Goal: Information Seeking & Learning: Learn about a topic

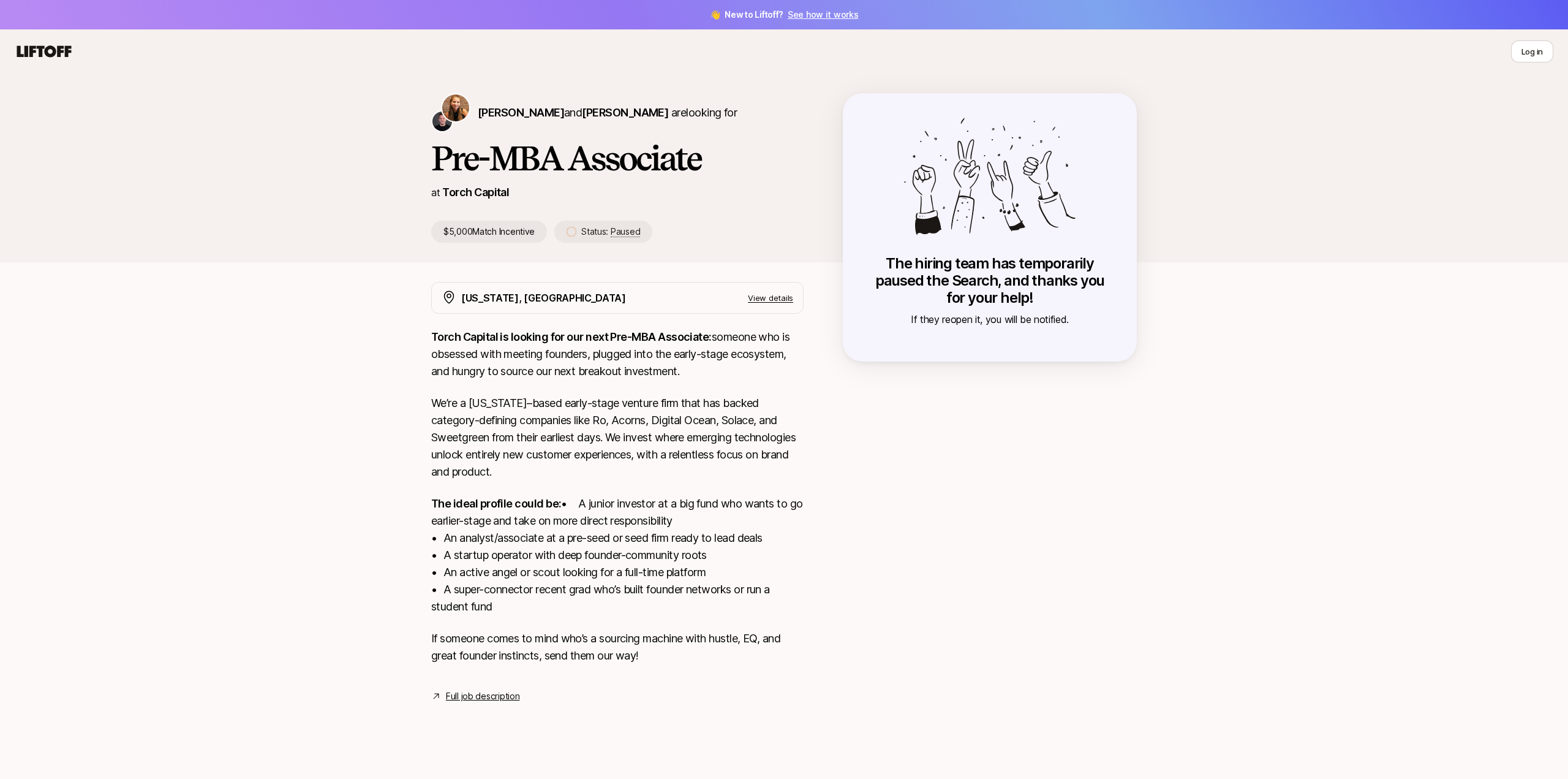
click at [478, 339] on strong "Torch Capital is looking for our next Pre-MBA Associate:" at bounding box center [572, 337] width 281 height 13
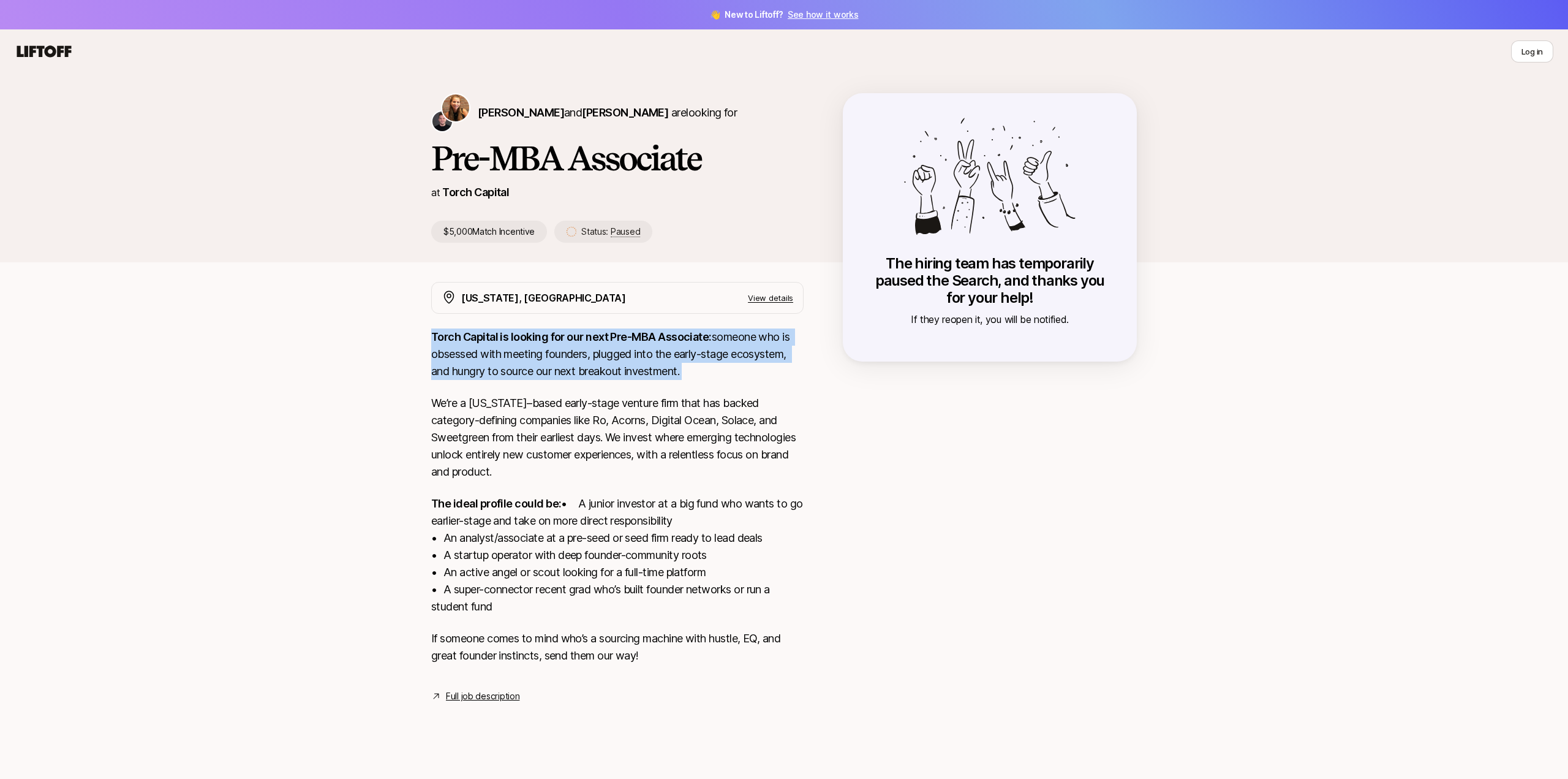
click at [478, 339] on strong "Torch Capital is looking for our next Pre-MBA Associate:" at bounding box center [572, 337] width 281 height 13
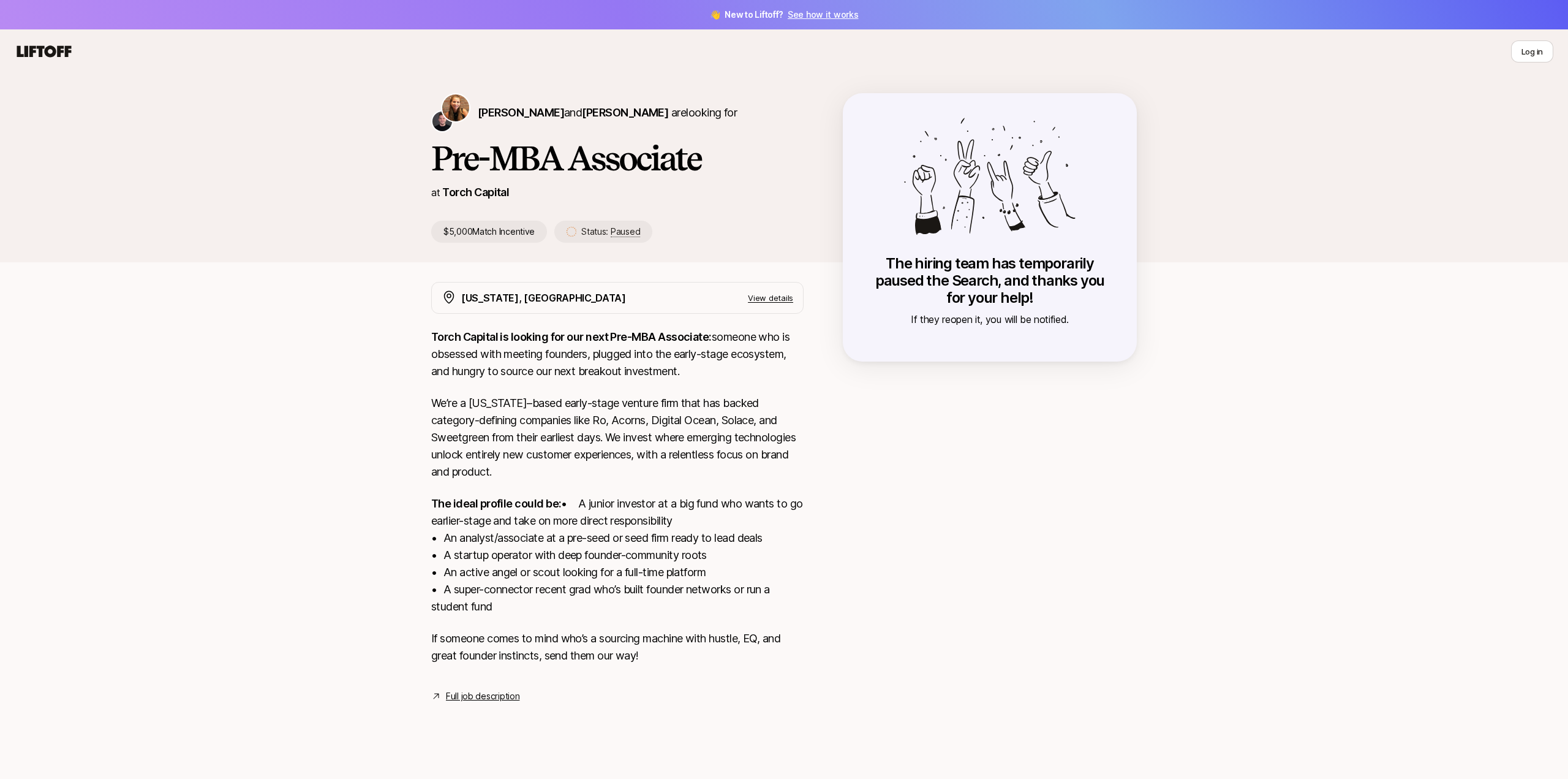
click at [560, 447] on p "We’re a [US_STATE]–based early-stage venture firm that has backed category-defi…" at bounding box center [618, 438] width 373 height 86
click at [528, 506] on strong "The ideal profile could be:" at bounding box center [496, 503] width 130 height 13
click at [528, 521] on p "The ideal profile could be: • A junior investor at a big fund who wants to go e…" at bounding box center [618, 554] width 373 height 120
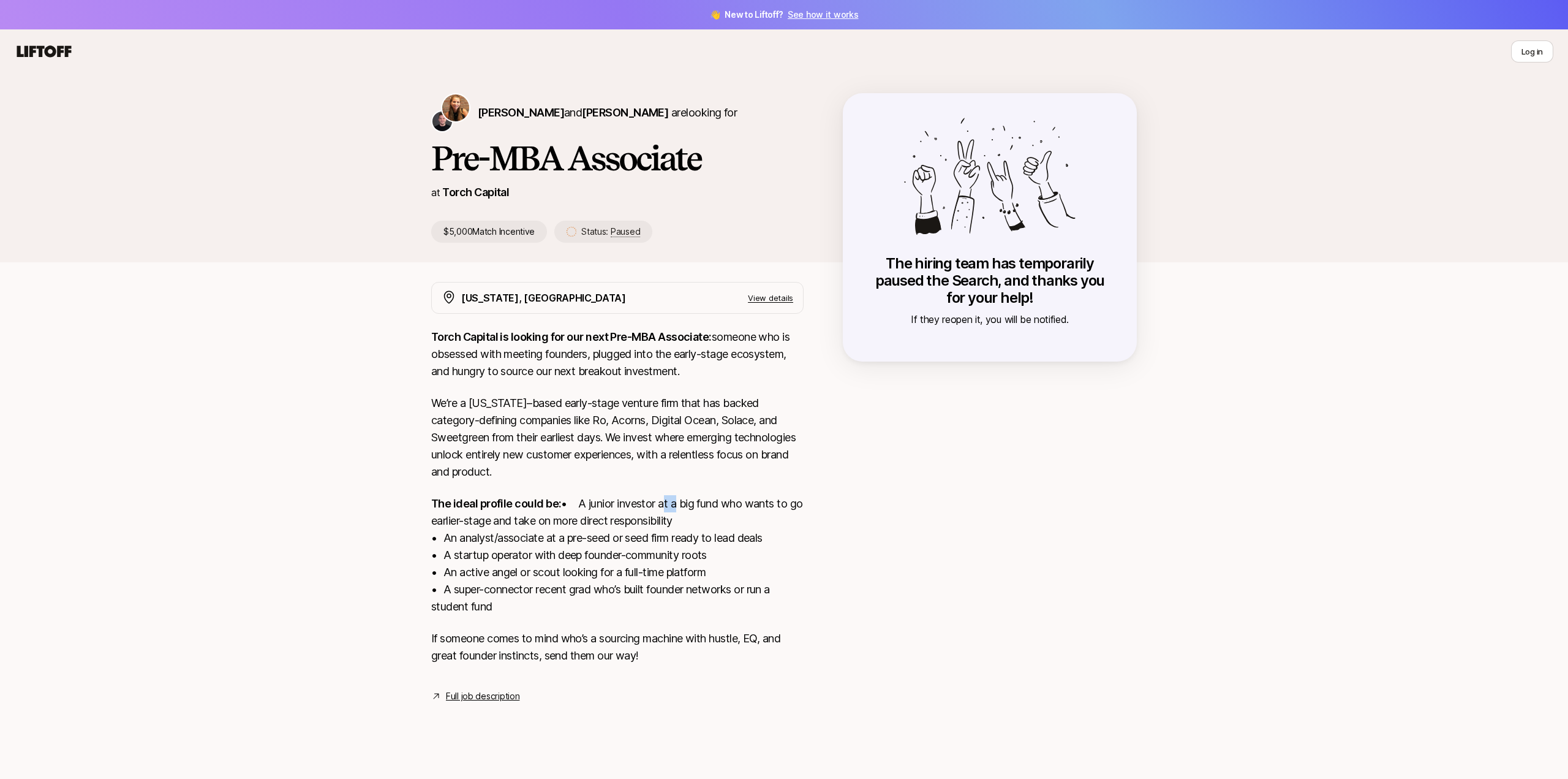
click at [528, 521] on p "The ideal profile could be: • A junior investor at a big fund who wants to go e…" at bounding box center [618, 554] width 373 height 120
click at [519, 555] on p "The ideal profile could be: • A junior investor at a big fund who wants to go e…" at bounding box center [618, 554] width 373 height 120
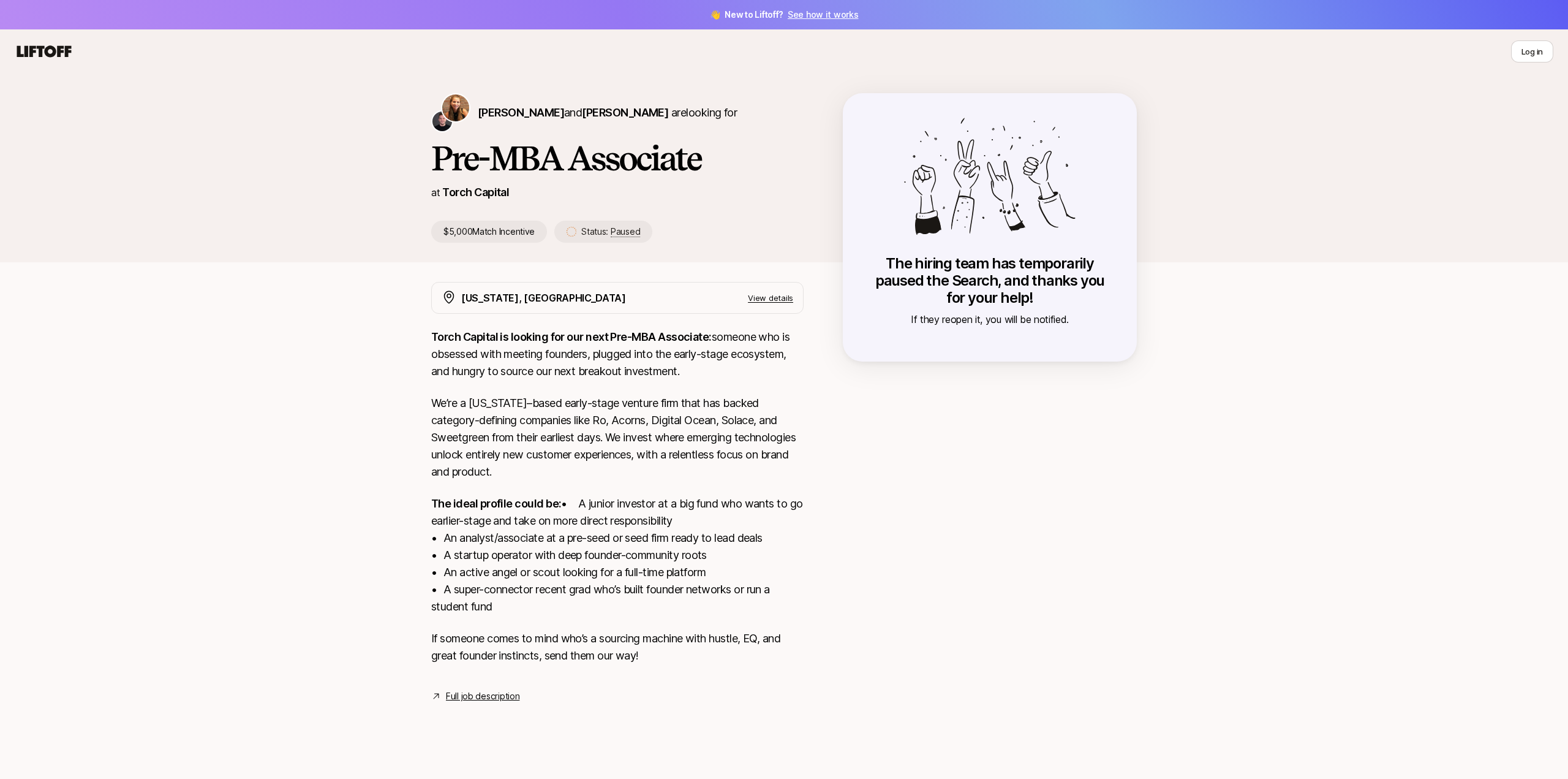
click at [531, 572] on p "The ideal profile could be: • A junior investor at a big fund who wants to go e…" at bounding box center [618, 554] width 373 height 120
click at [523, 585] on p "The ideal profile could be: • A junior investor at a big fund who wants to go e…" at bounding box center [618, 554] width 373 height 120
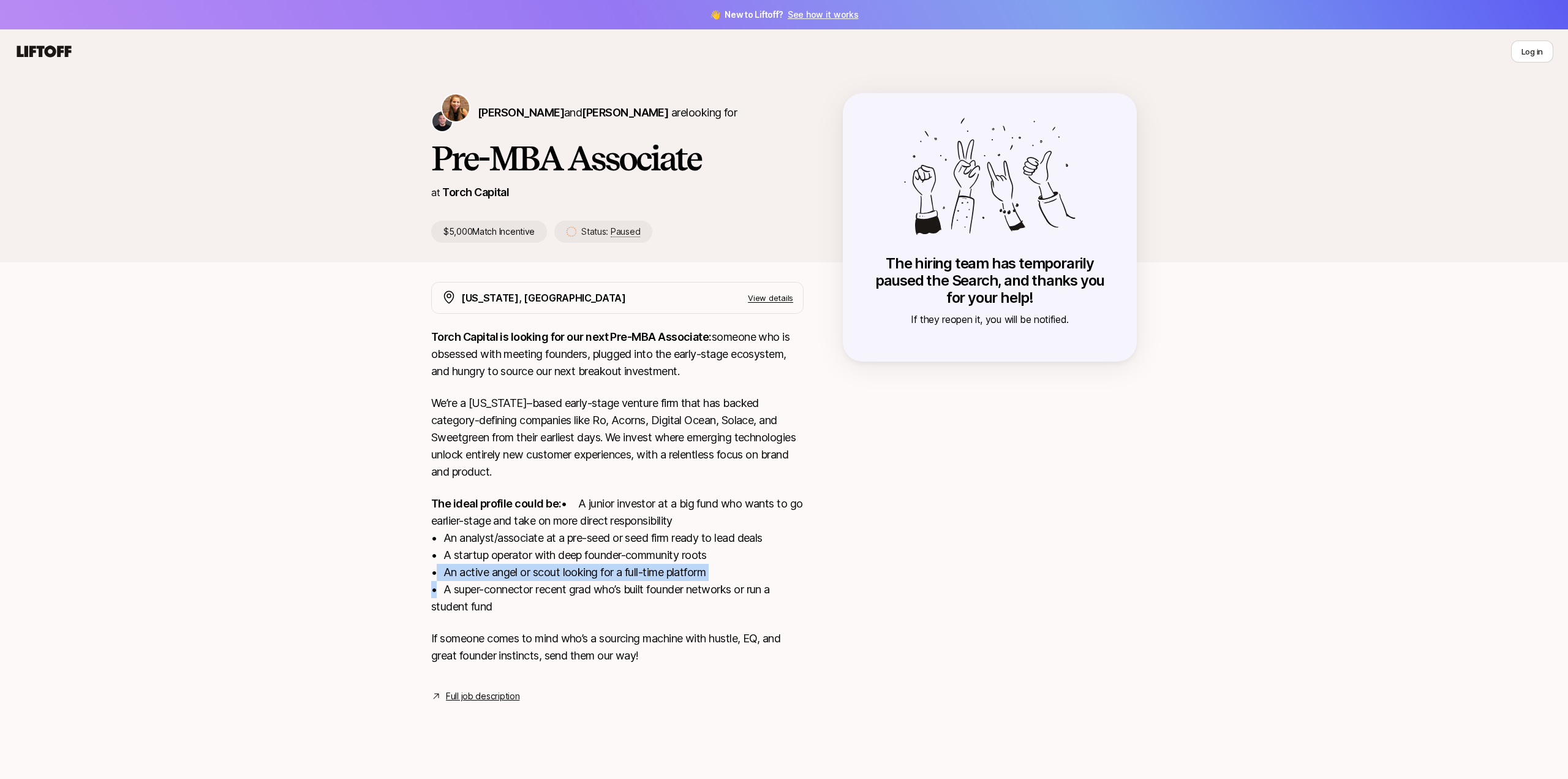
click at [523, 585] on p "The ideal profile could be: • A junior investor at a big fund who wants to go e…" at bounding box center [618, 554] width 373 height 120
click at [543, 613] on p "The ideal profile could be: • A junior investor at a big fund who wants to go e…" at bounding box center [618, 554] width 373 height 120
click at [551, 644] on div "Torch Capital is looking for our next Pre-MBA Associate: someone who is obsesse…" at bounding box center [618, 503] width 373 height 351
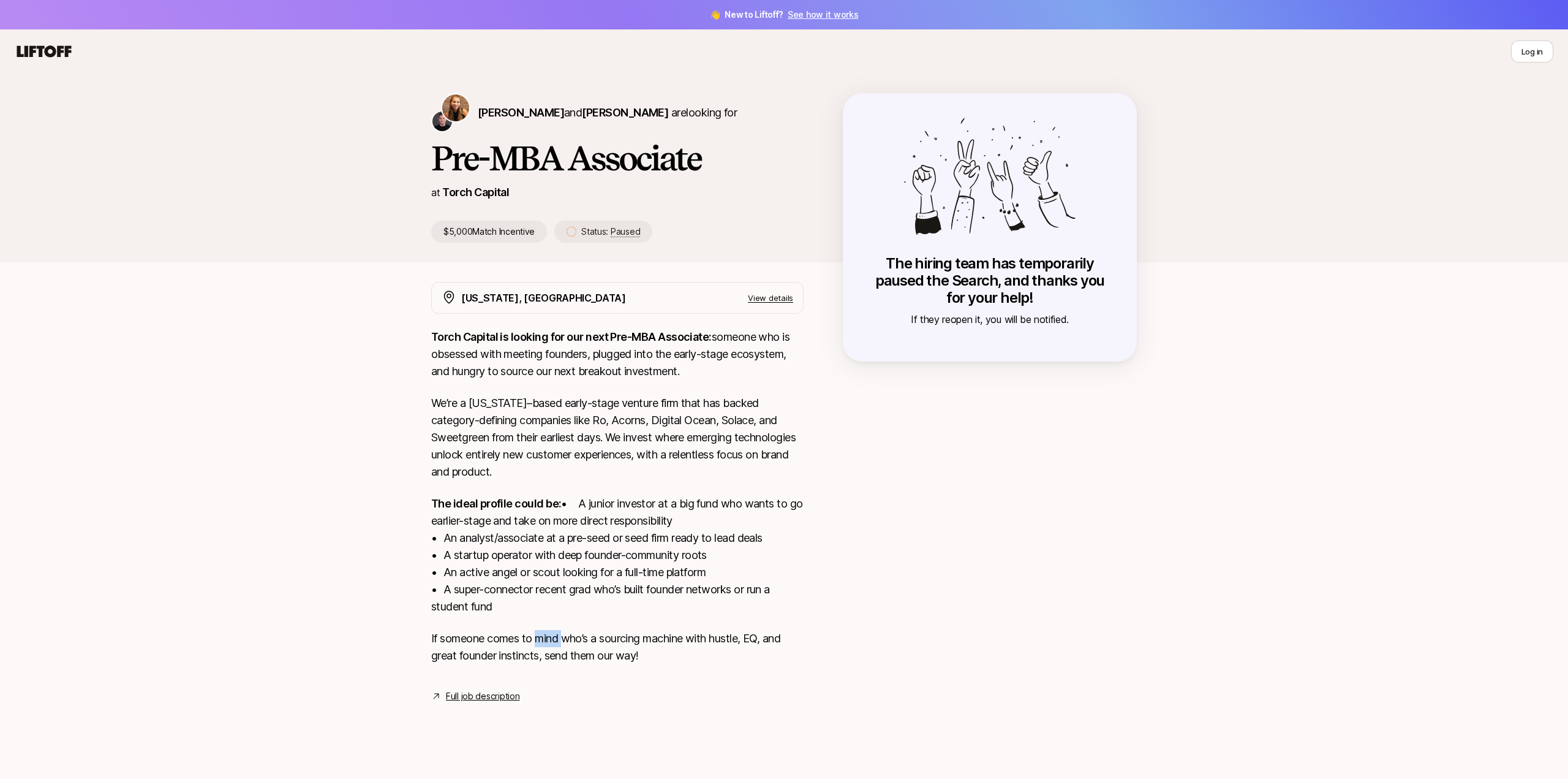
click at [551, 644] on div "Torch Capital is looking for our next Pre-MBA Associate: someone who is obsesse…" at bounding box center [618, 503] width 373 height 351
click at [558, 658] on p "If someone comes to mind who’s a sourcing machine with hustle, EQ, and great fo…" at bounding box center [618, 647] width 373 height 34
click at [541, 609] on p "The ideal profile could be: • A junior investor at a big fund who wants to go e…" at bounding box center [618, 554] width 373 height 120
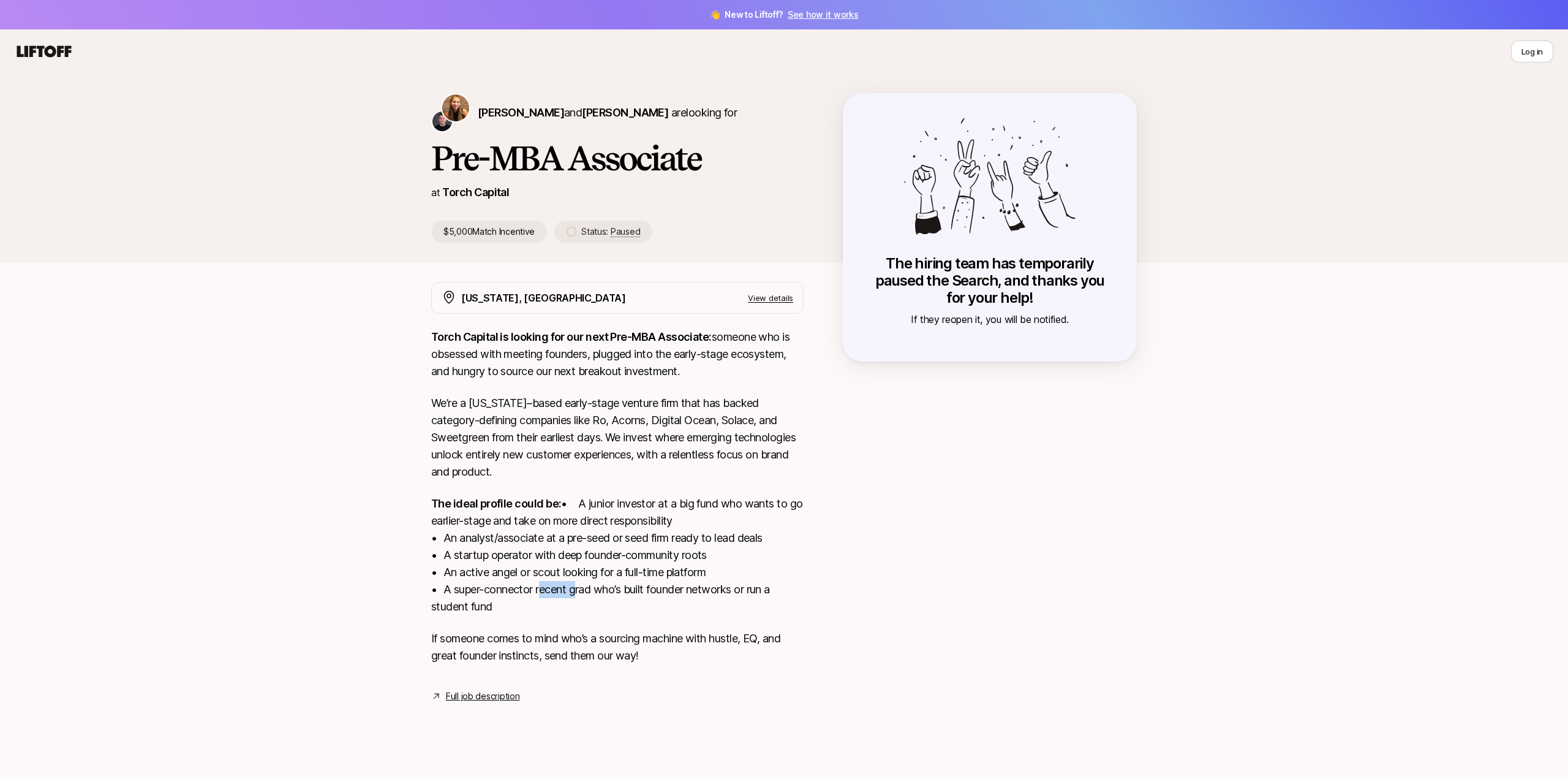
click at [541, 609] on p "The ideal profile could be: • A junior investor at a big fund who wants to go e…" at bounding box center [618, 554] width 373 height 120
click at [503, 587] on p "The ideal profile could be: • A junior investor at a big fund who wants to go e…" at bounding box center [618, 554] width 373 height 120
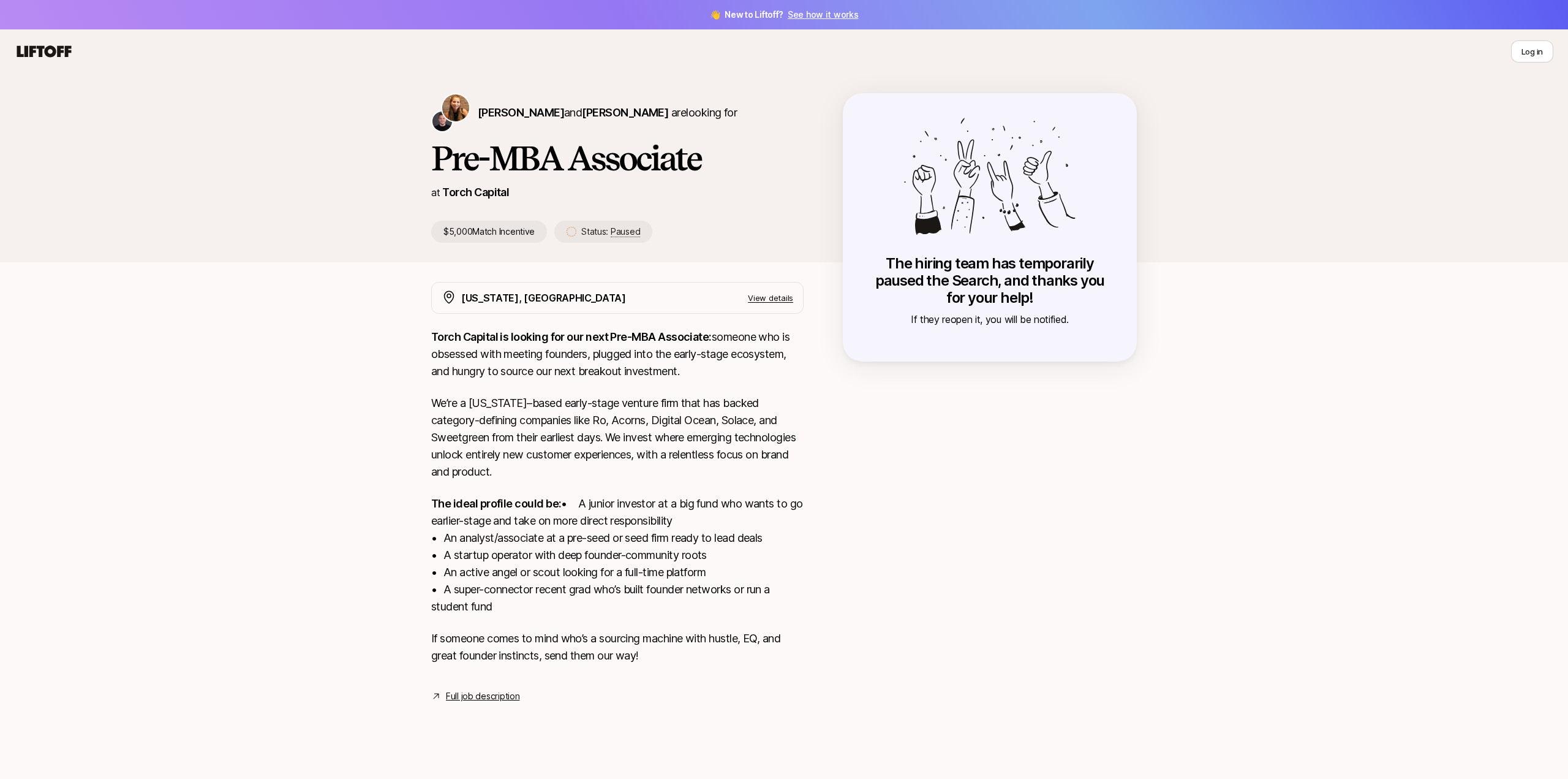
click at [508, 575] on p "The ideal profile could be: • A junior investor at a big fund who wants to go e…" at bounding box center [618, 554] width 373 height 120
click at [509, 575] on p "The ideal profile could be: • A junior investor at a big fund who wants to go e…" at bounding box center [618, 554] width 373 height 120
click at [515, 558] on p "The ideal profile could be: • A junior investor at a big fund who wants to go e…" at bounding box center [618, 554] width 373 height 120
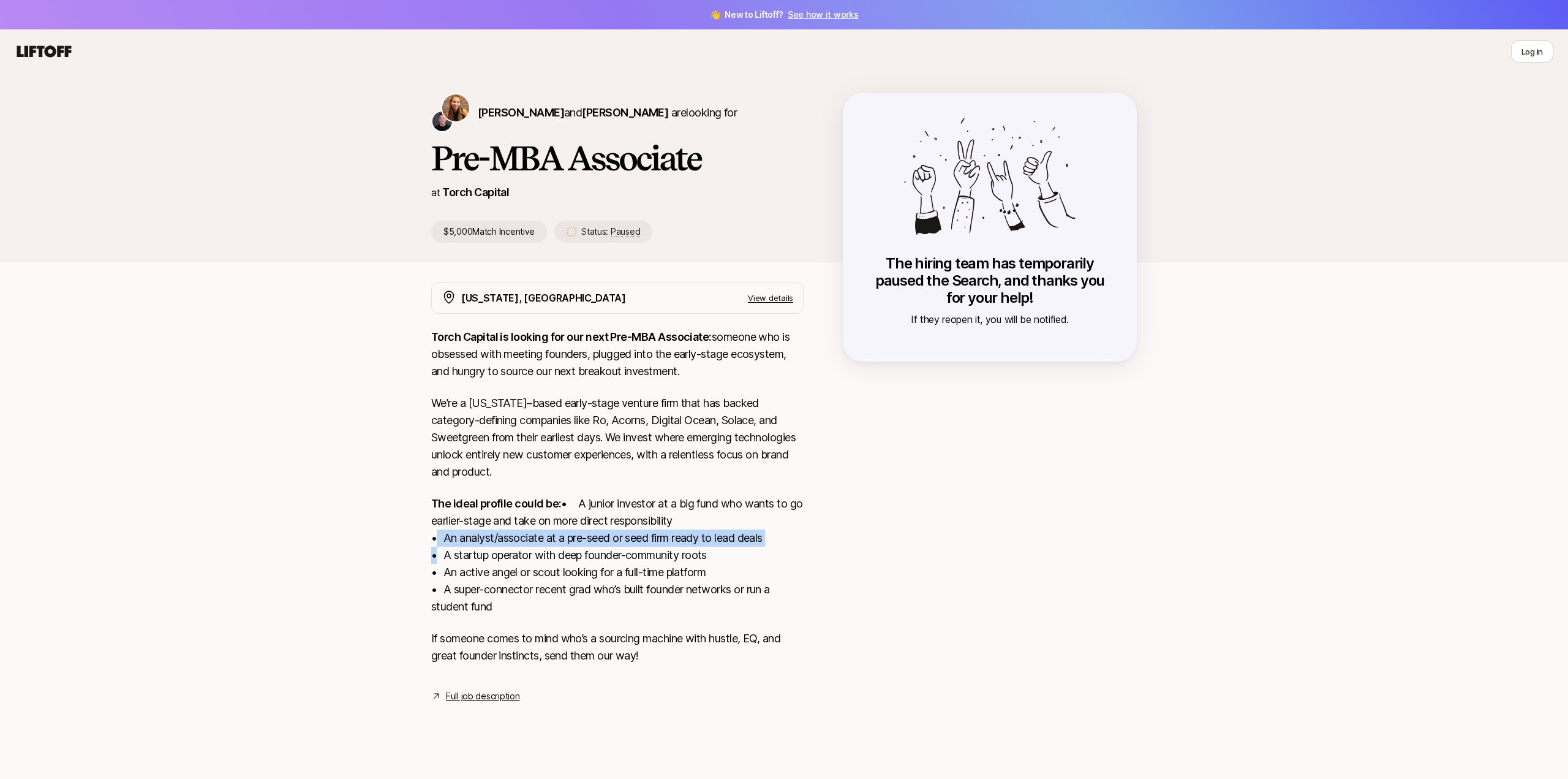
click at [515, 558] on p "The ideal profile could be: • A junior investor at a big fund who wants to go e…" at bounding box center [618, 554] width 373 height 120
click at [518, 541] on p "The ideal profile could be: • A junior investor at a big fund who wants to go e…" at bounding box center [618, 554] width 373 height 120
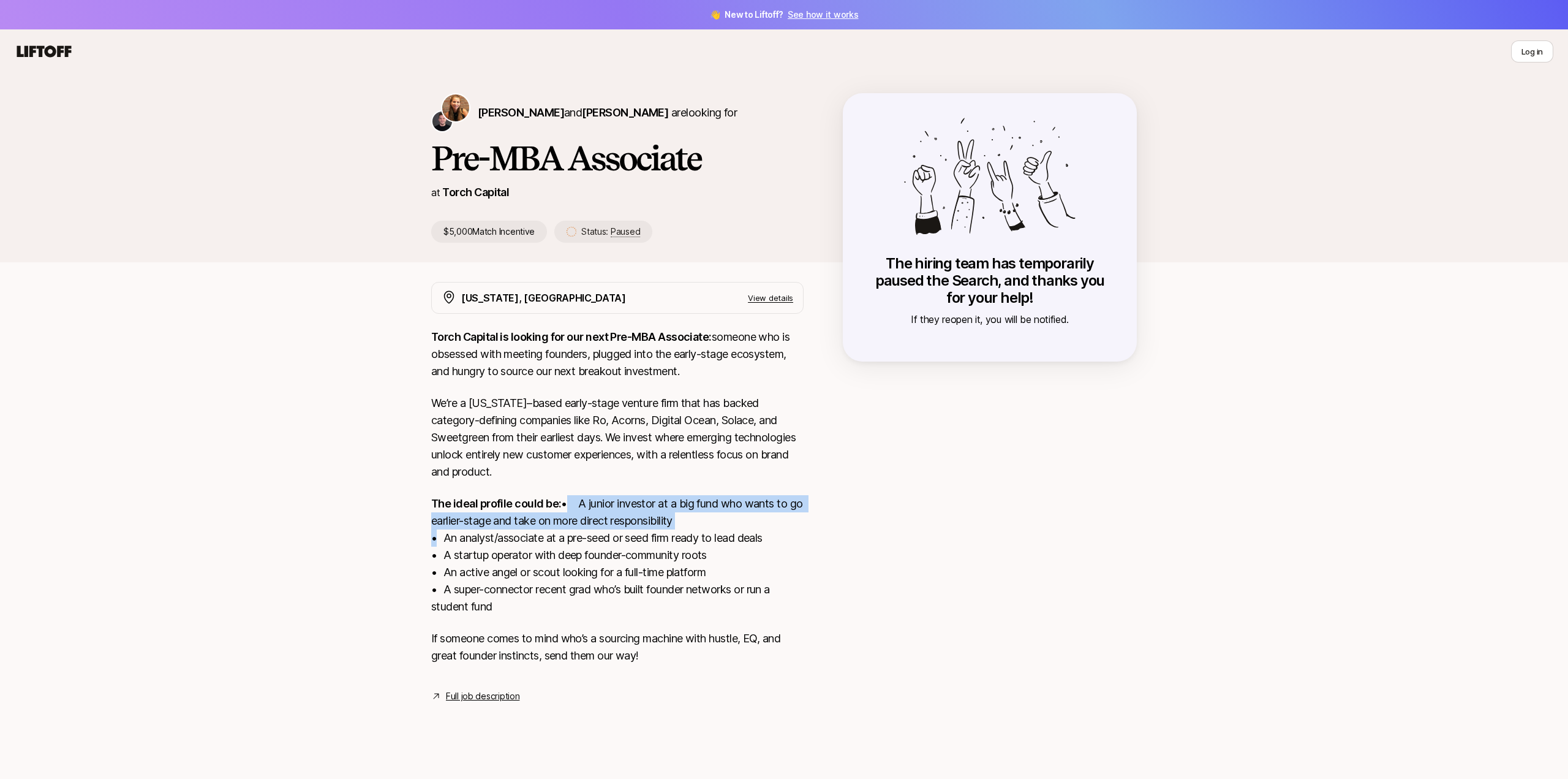
click at [518, 541] on p "The ideal profile could be: • A junior investor at a big fund who wants to go e…" at bounding box center [618, 554] width 373 height 120
click at [526, 501] on strong "The ideal profile could be:" at bounding box center [496, 503] width 130 height 13
click at [527, 501] on strong "The ideal profile could be:" at bounding box center [496, 503] width 130 height 13
click at [575, 440] on p "We’re a [US_STATE]–based early-stage venture firm that has backed category-defi…" at bounding box center [618, 438] width 373 height 86
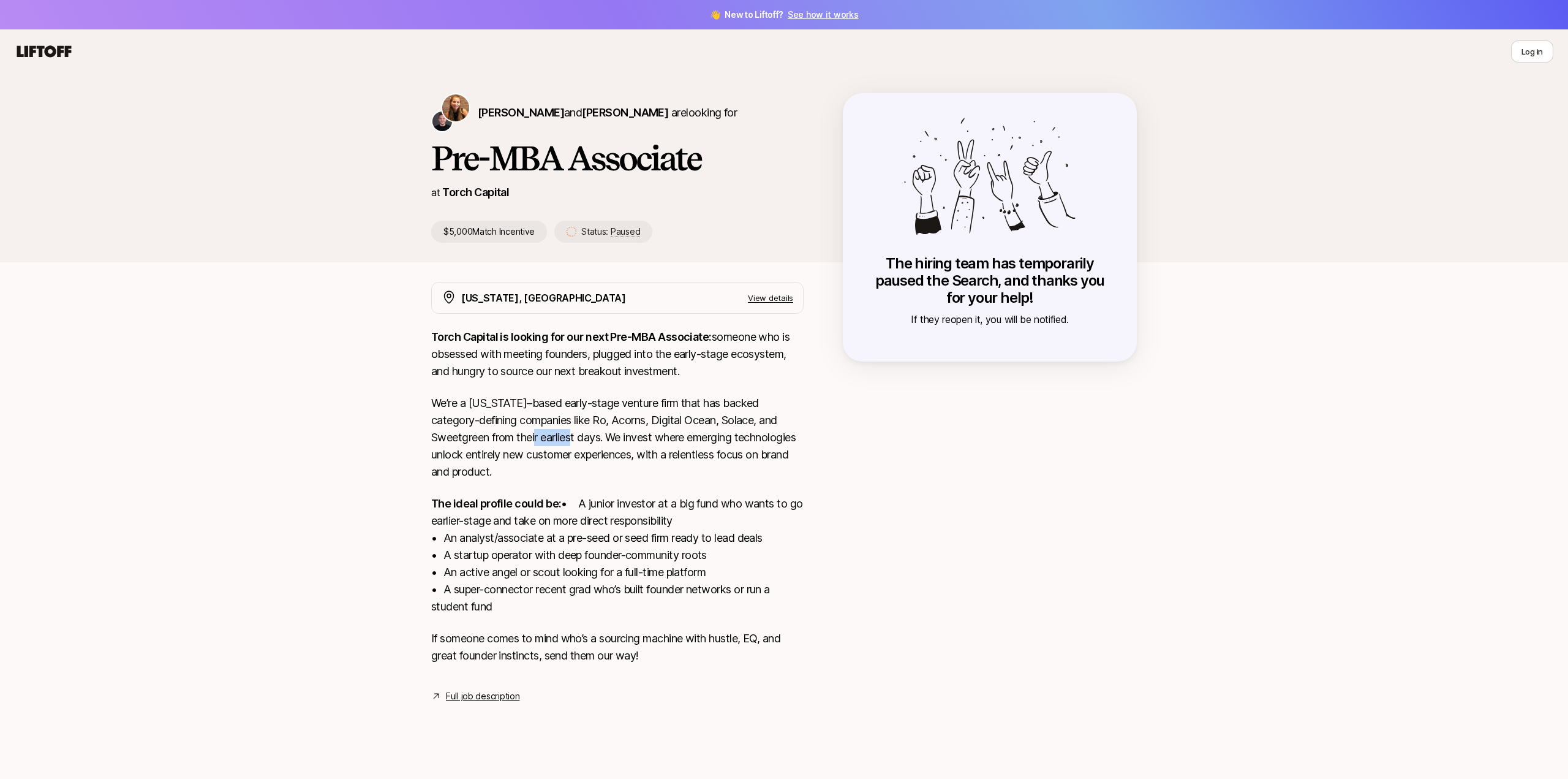
click at [575, 440] on p "We’re a [US_STATE]–based early-stage venture firm that has backed category-defi…" at bounding box center [618, 438] width 373 height 86
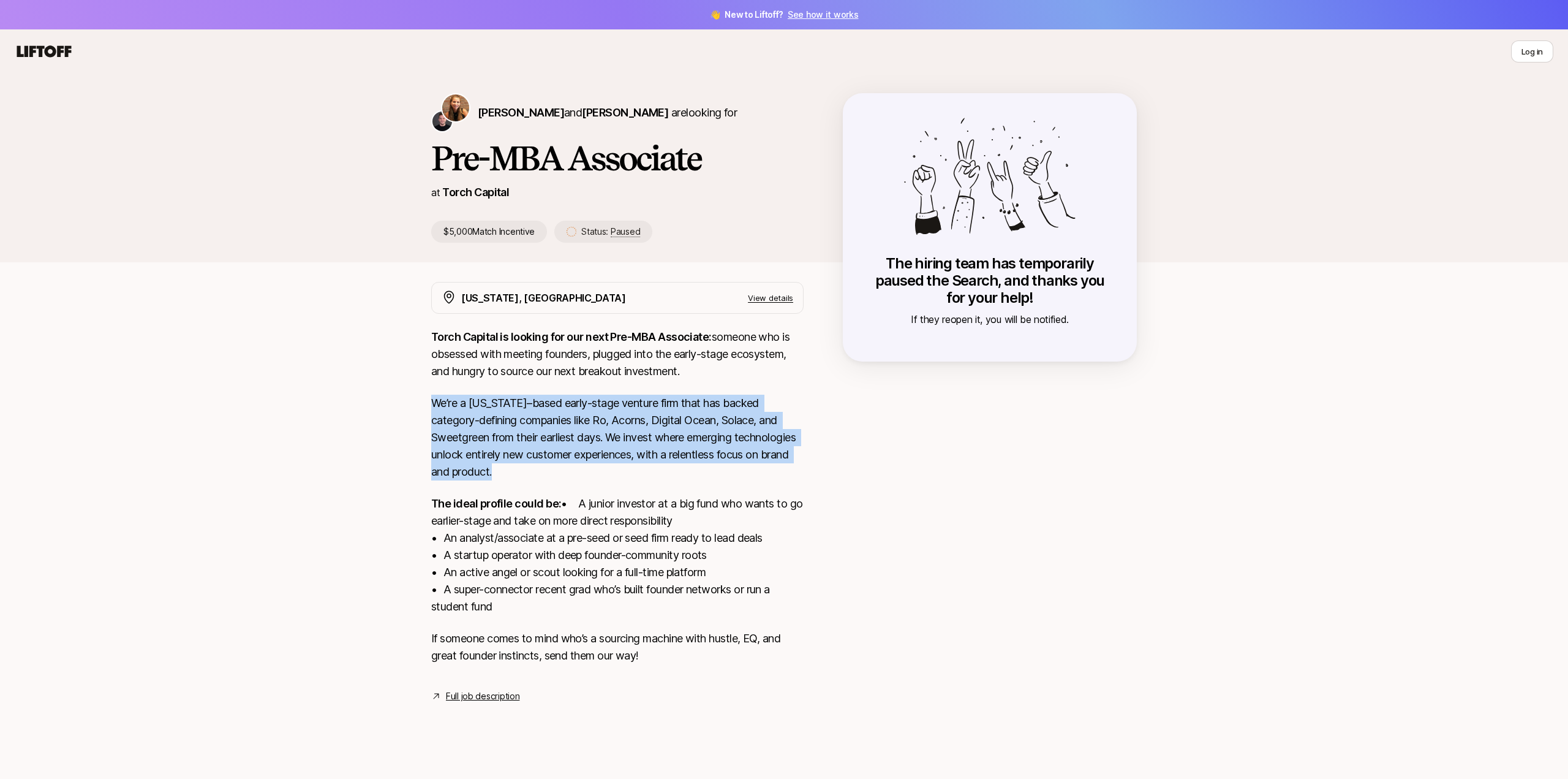
click at [575, 440] on p "We’re a [US_STATE]–based early-stage venture firm that has backed category-defi…" at bounding box center [618, 438] width 373 height 86
click at [549, 435] on p "We’re a [US_STATE]–based early-stage venture firm that has backed category-defi…" at bounding box center [618, 438] width 373 height 86
